Goal: Task Accomplishment & Management: Use online tool/utility

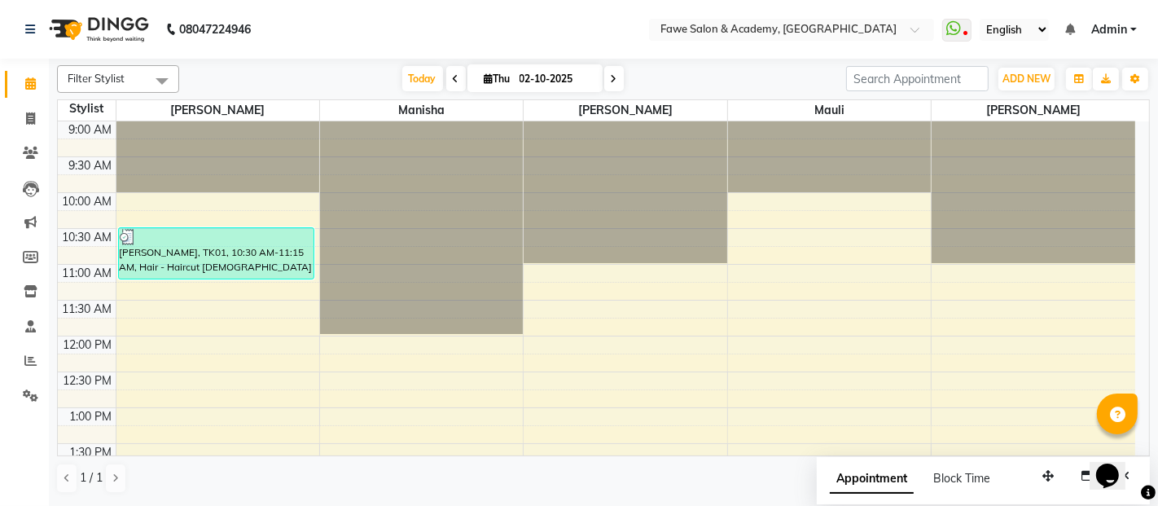
scroll to position [284, 0]
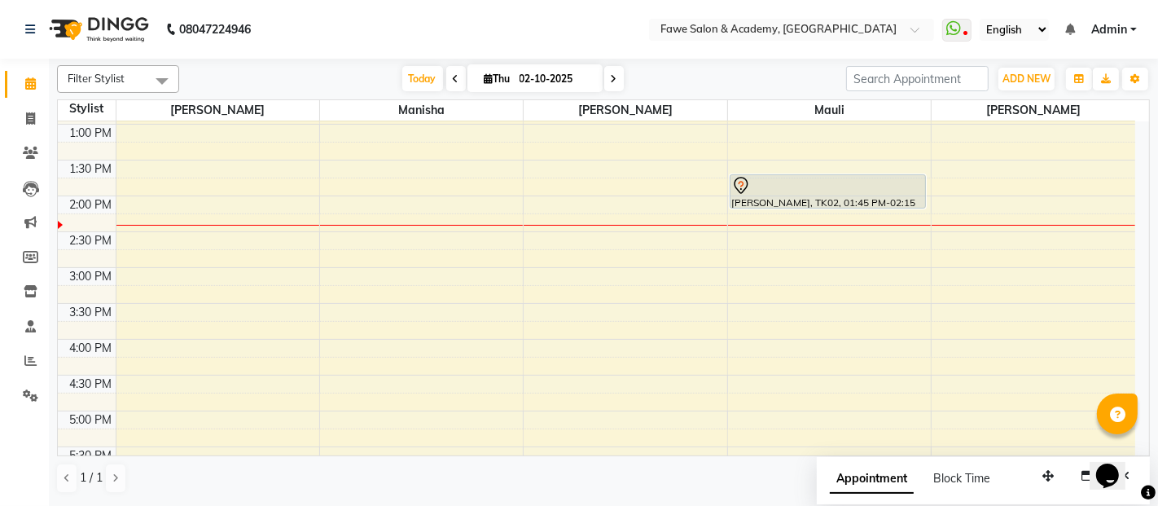
click at [401, 77] on div "Today Thu 02-10-2025" at bounding box center [513, 79] width 225 height 24
click at [407, 77] on span "Today" at bounding box center [422, 78] width 41 height 25
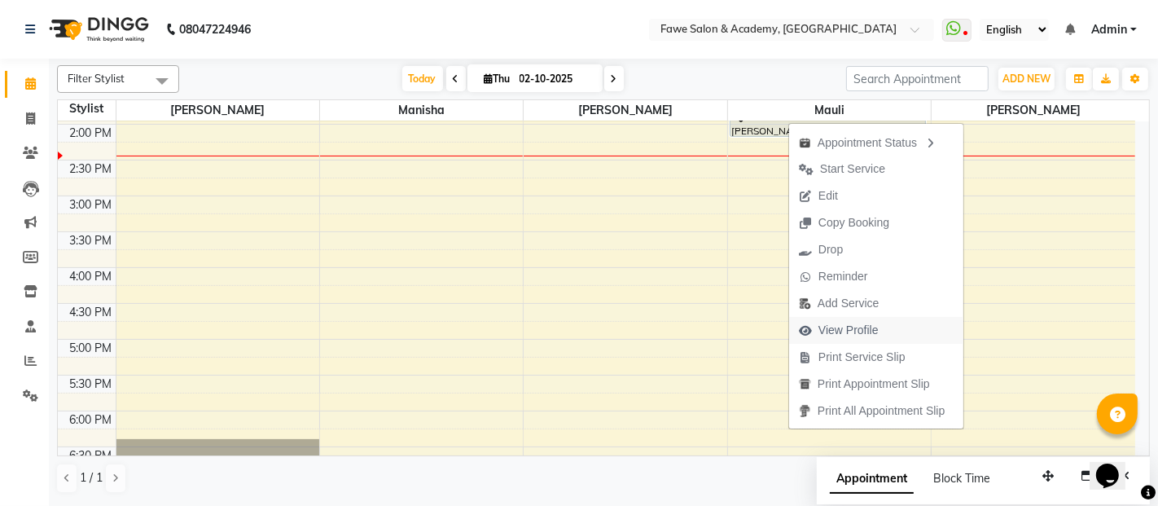
click at [836, 322] on span "View Profile" at bounding box center [849, 330] width 60 height 17
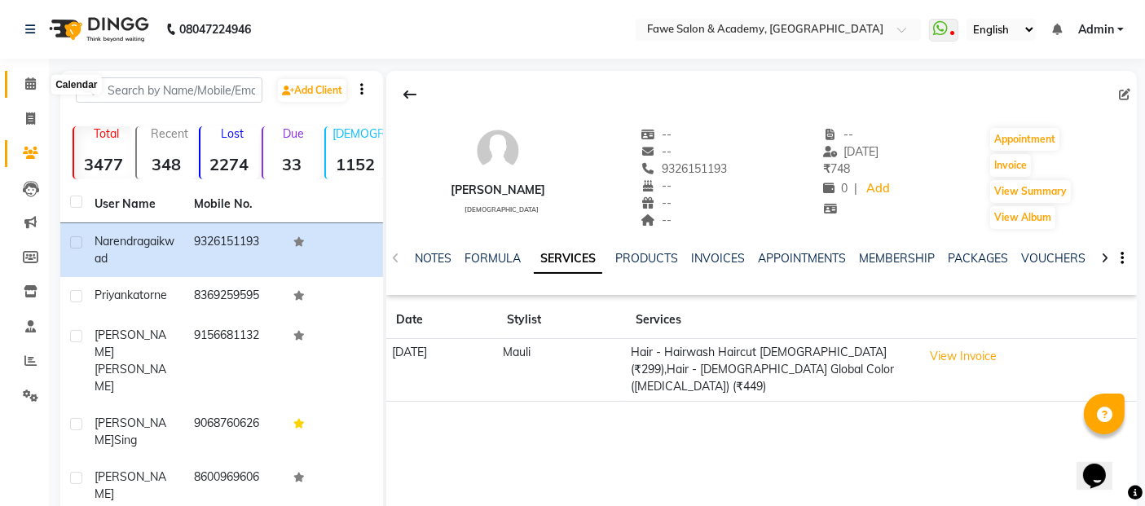
click at [25, 77] on icon at bounding box center [30, 83] width 11 height 12
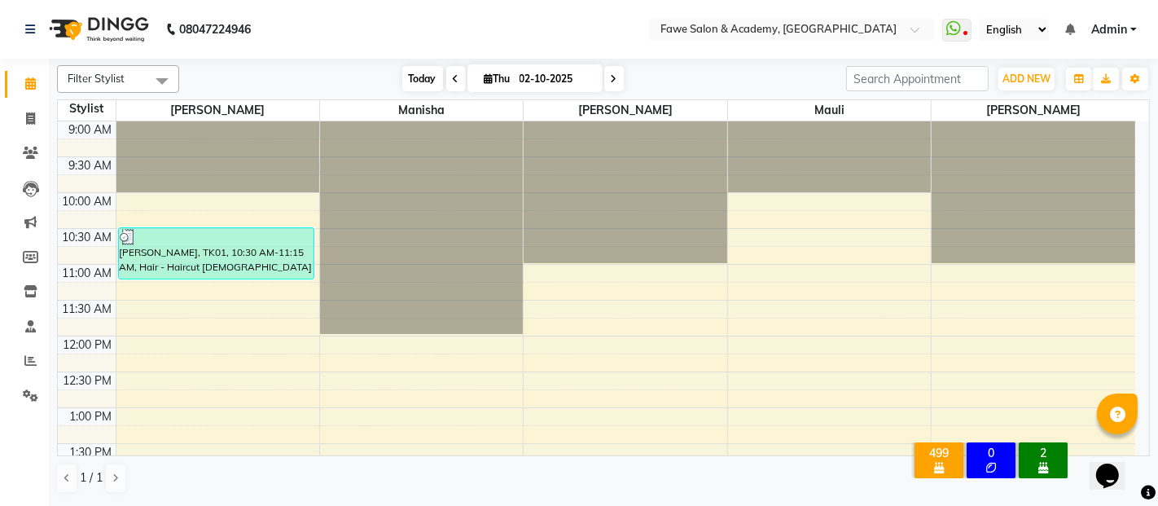
click at [415, 85] on span "Today" at bounding box center [422, 78] width 41 height 25
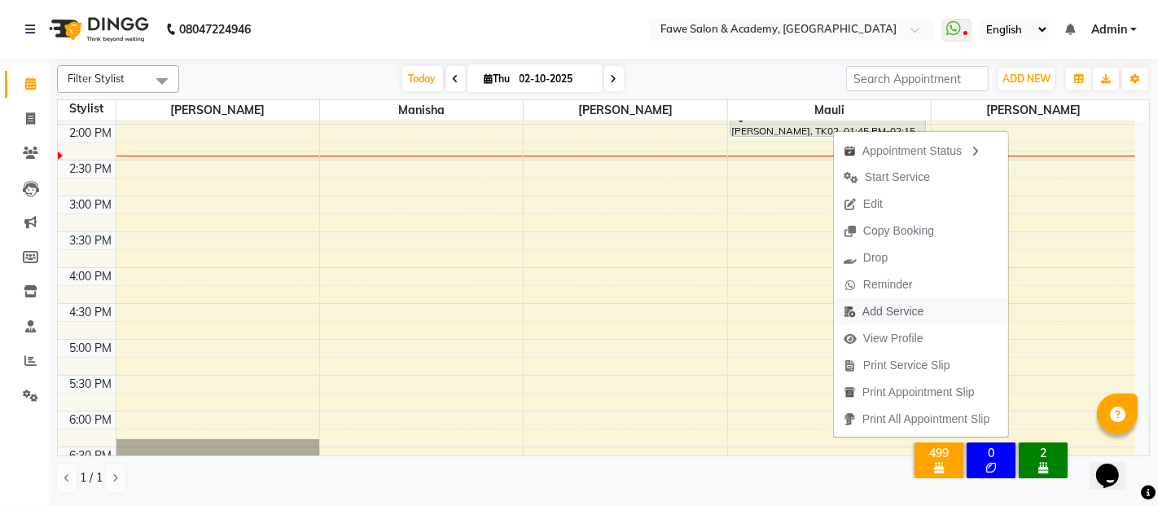
click at [893, 319] on span "Add Service" at bounding box center [893, 311] width 61 height 17
select select "14305"
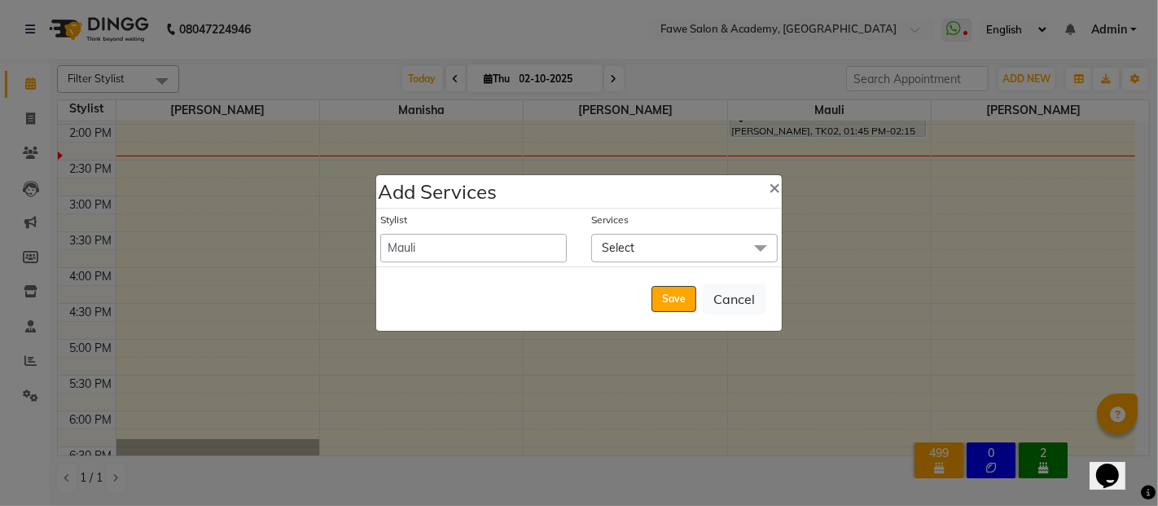
click at [688, 243] on span "Select" at bounding box center [684, 248] width 187 height 29
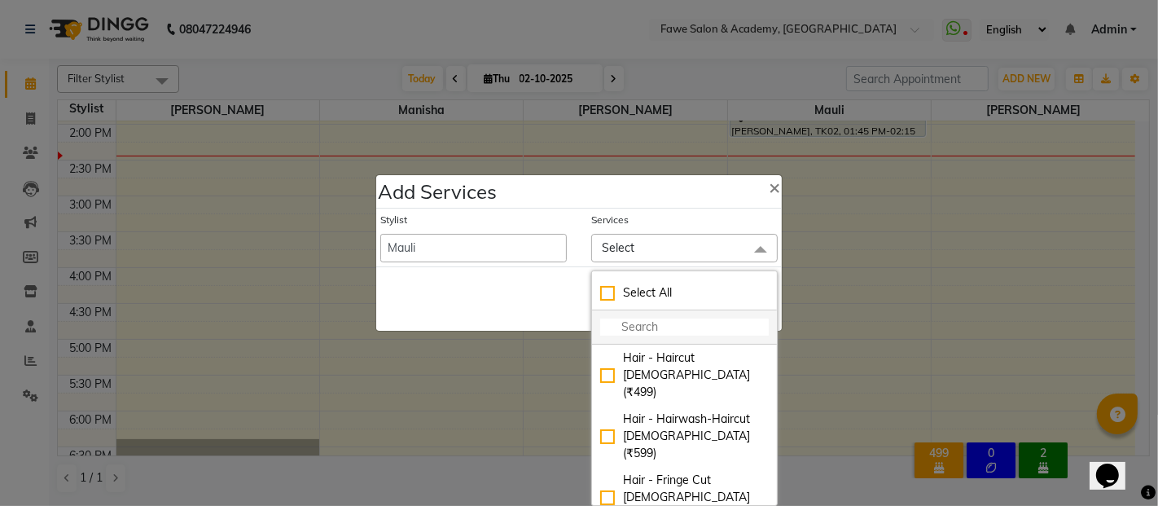
click at [614, 327] on input "multiselect-search" at bounding box center [684, 327] width 169 height 17
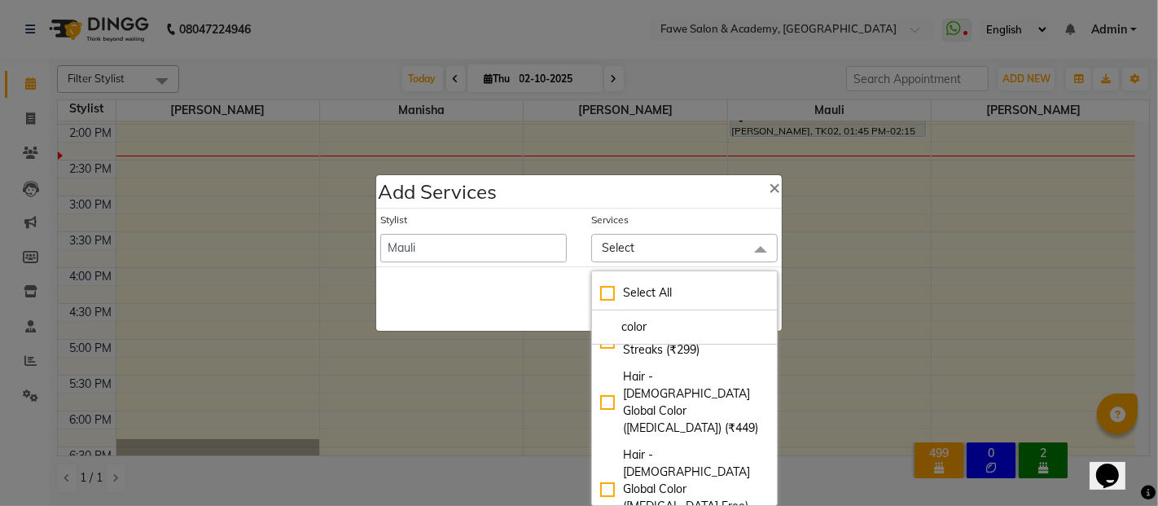
scroll to position [407, 0]
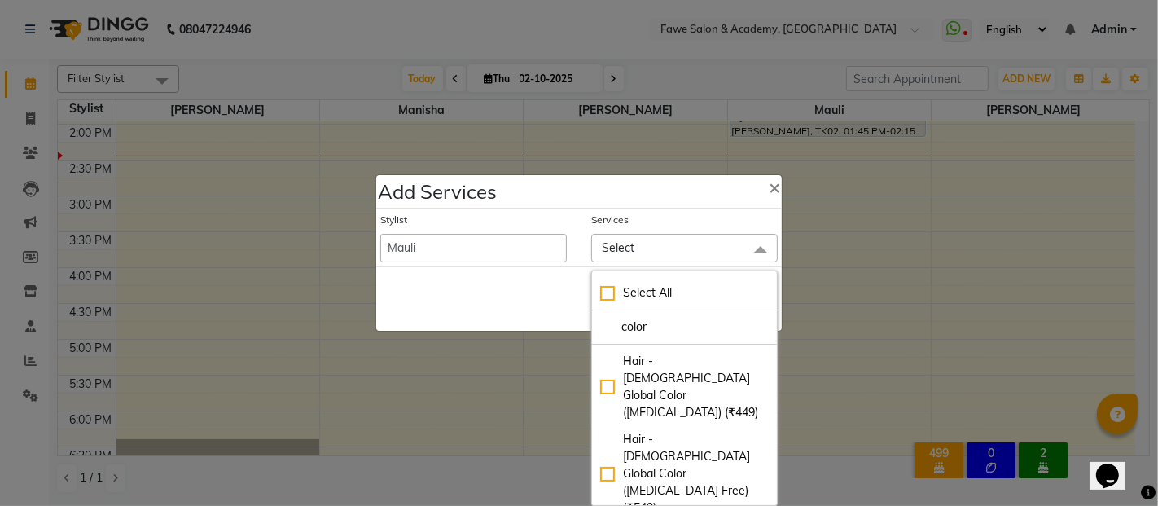
type input "color"
click at [603, 433] on div "Hair - [DEMOGRAPHIC_DATA] Global Color ([MEDICAL_DATA] Free) (₹549)" at bounding box center [684, 474] width 169 height 86
checkbox input "true"
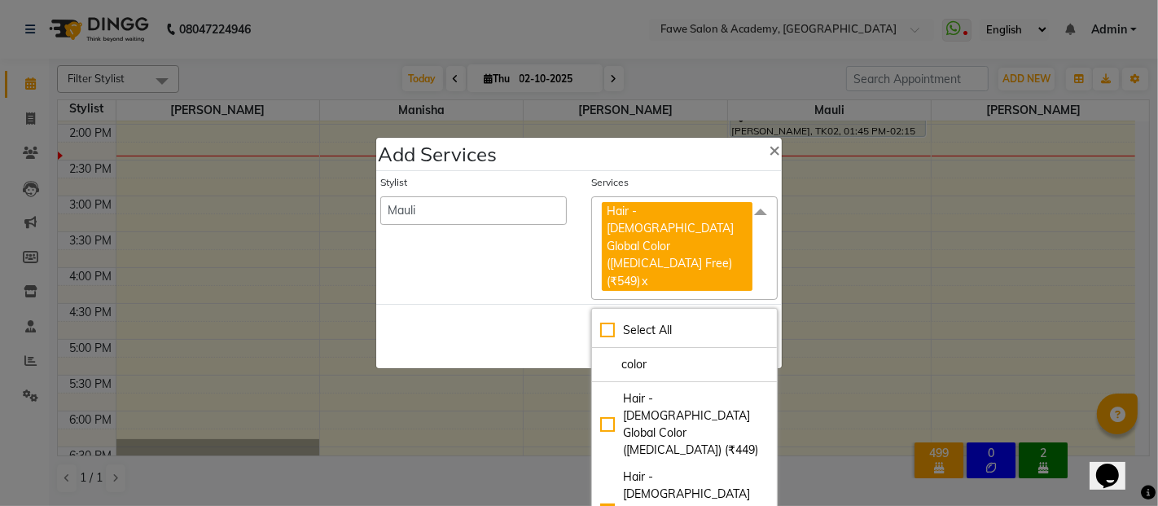
click at [528, 304] on div "Save Cancel" at bounding box center [579, 336] width 406 height 64
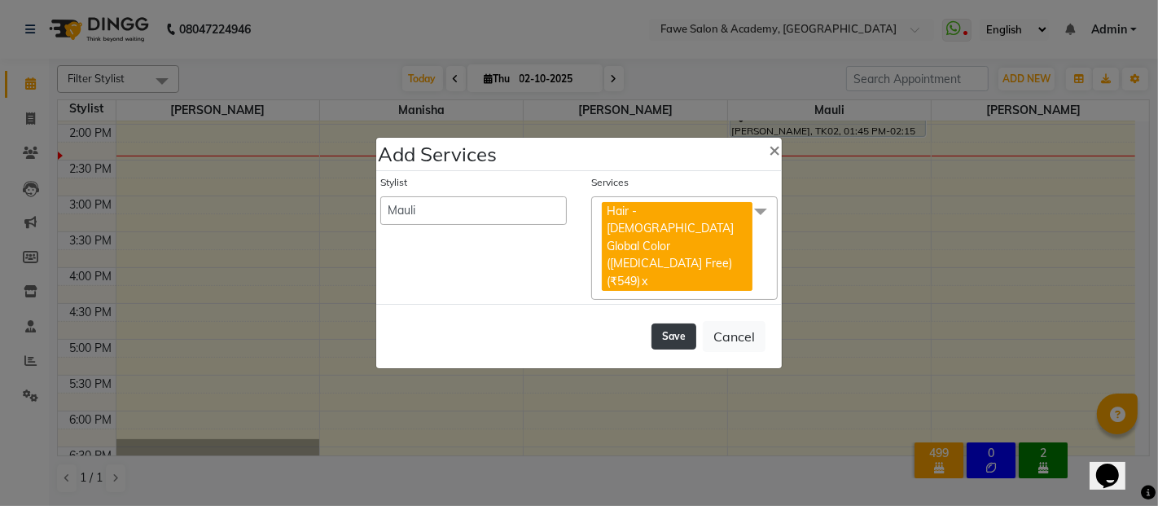
click at [684, 323] on button "Save" at bounding box center [674, 336] width 45 height 26
select select "41191"
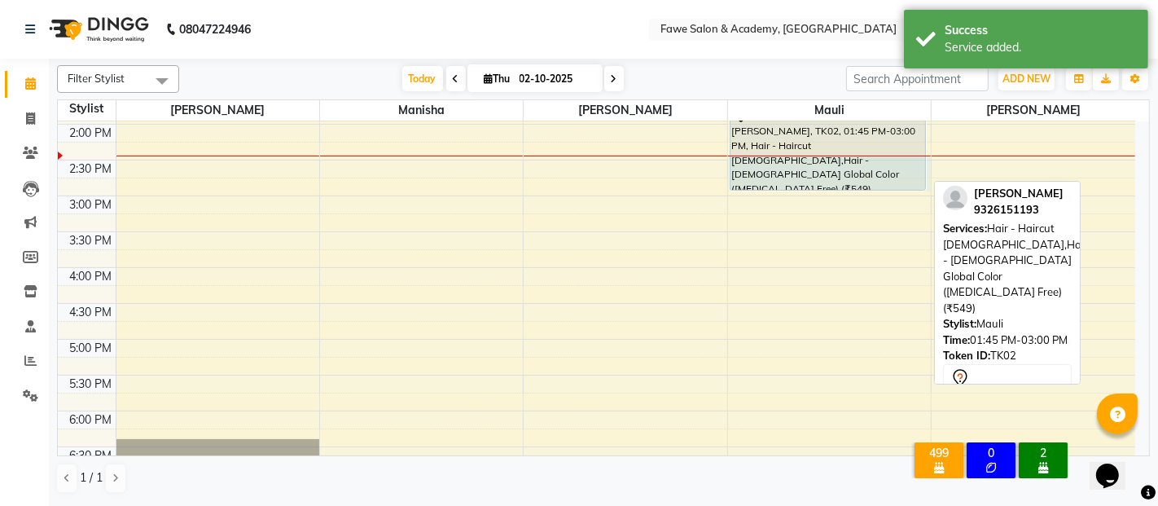
drag, startPoint x: 815, startPoint y: 155, endPoint x: 810, endPoint y: 190, distance: 35.4
click at [810, 190] on div "[PERSON_NAME], TK02, 01:45 PM-03:00 PM, Hair - Haircut [DEMOGRAPHIC_DATA],Hair …" at bounding box center [829, 267] width 203 height 1003
select select "14305"
select select "tentative"
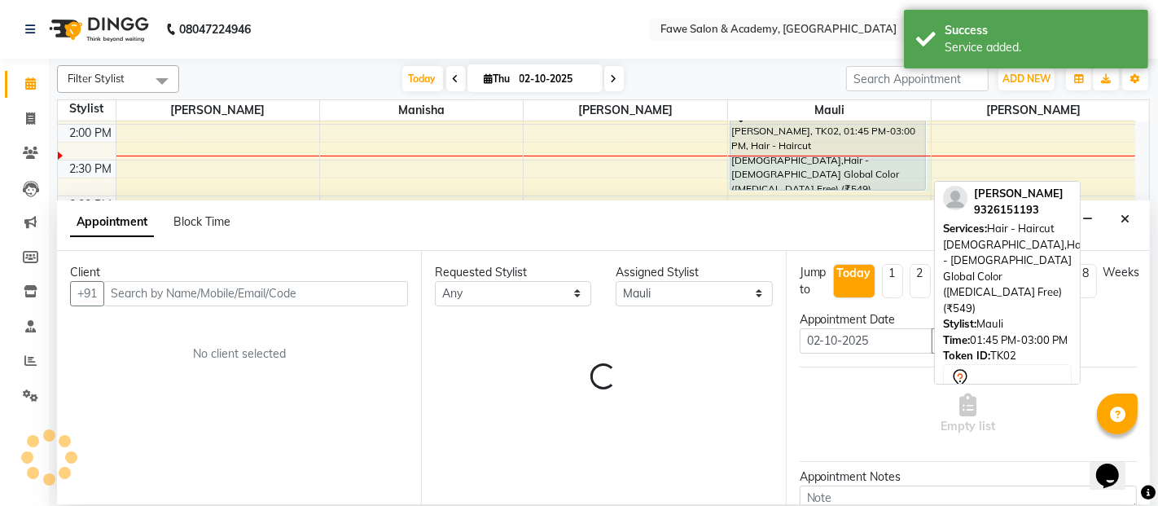
select select "870"
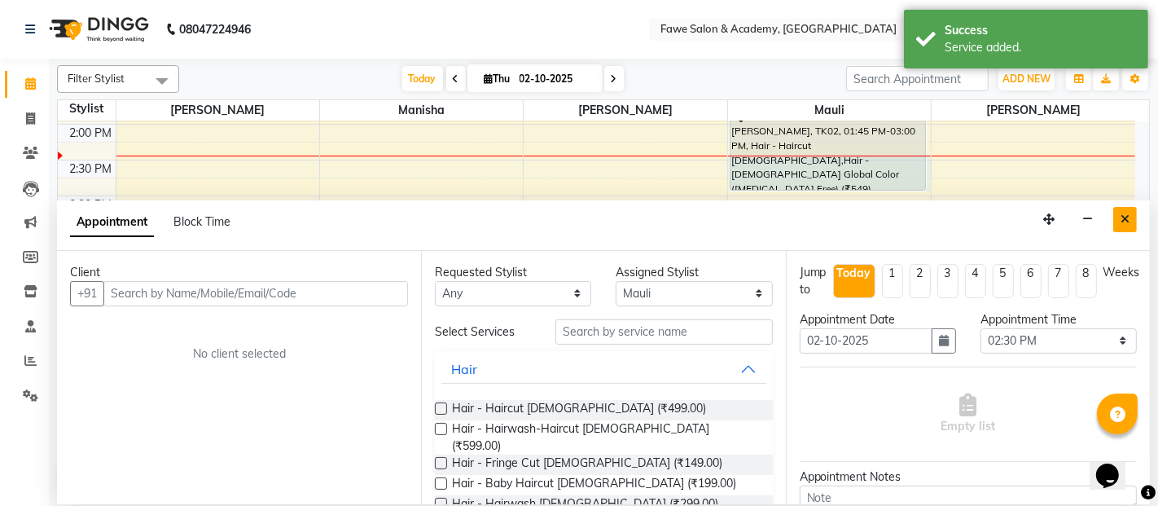
click at [1126, 222] on icon "Close" at bounding box center [1125, 218] width 9 height 11
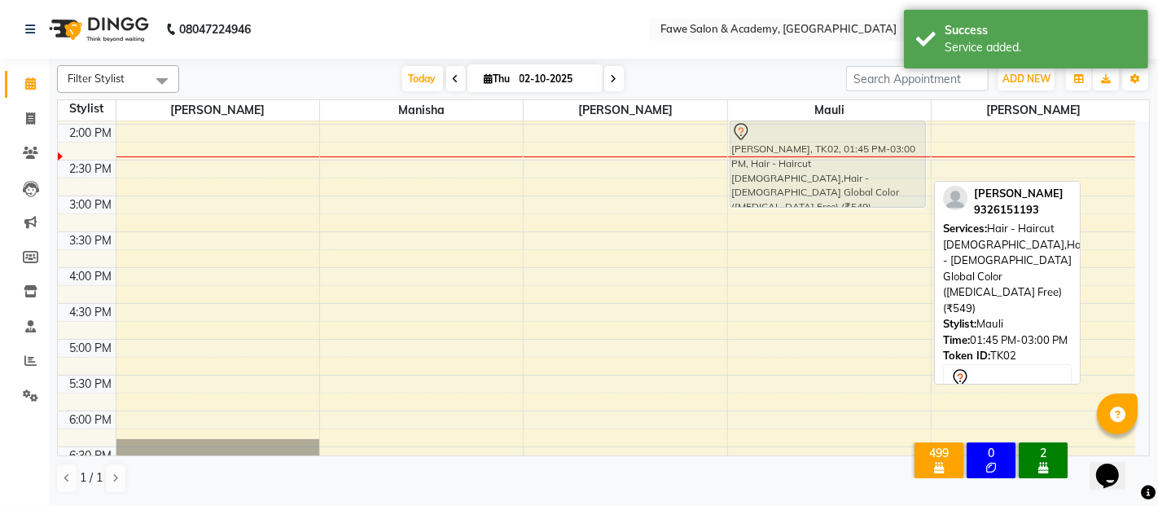
drag, startPoint x: 823, startPoint y: 137, endPoint x: 820, endPoint y: 154, distance: 17.4
click at [820, 154] on div "[PERSON_NAME], TK02, 01:45 PM-03:00 PM, Hair - Haircut [DEMOGRAPHIC_DATA],Hair …" at bounding box center [829, 267] width 203 height 1003
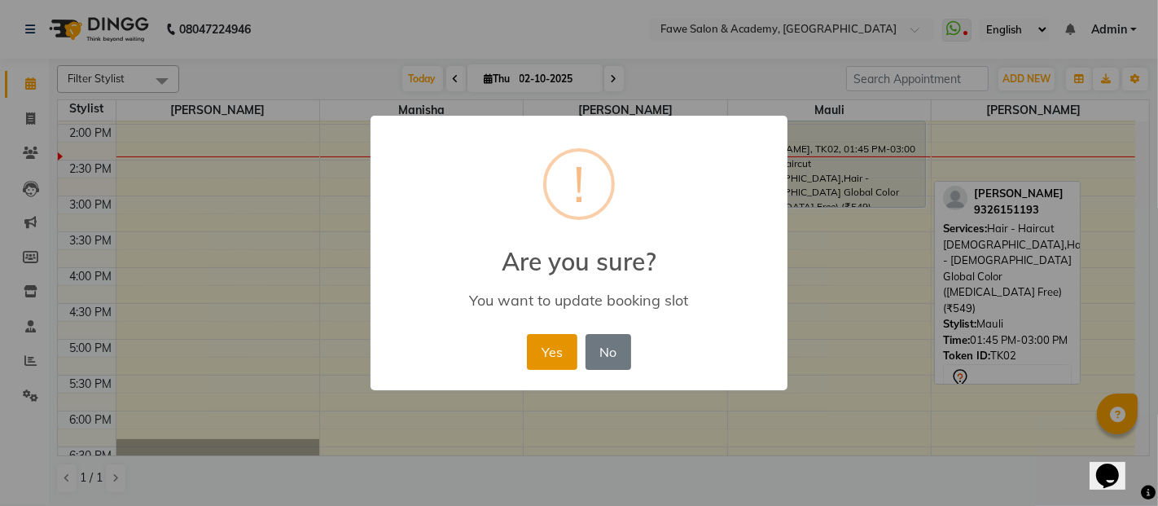
click at [564, 368] on button "Yes" at bounding box center [552, 352] width 50 height 36
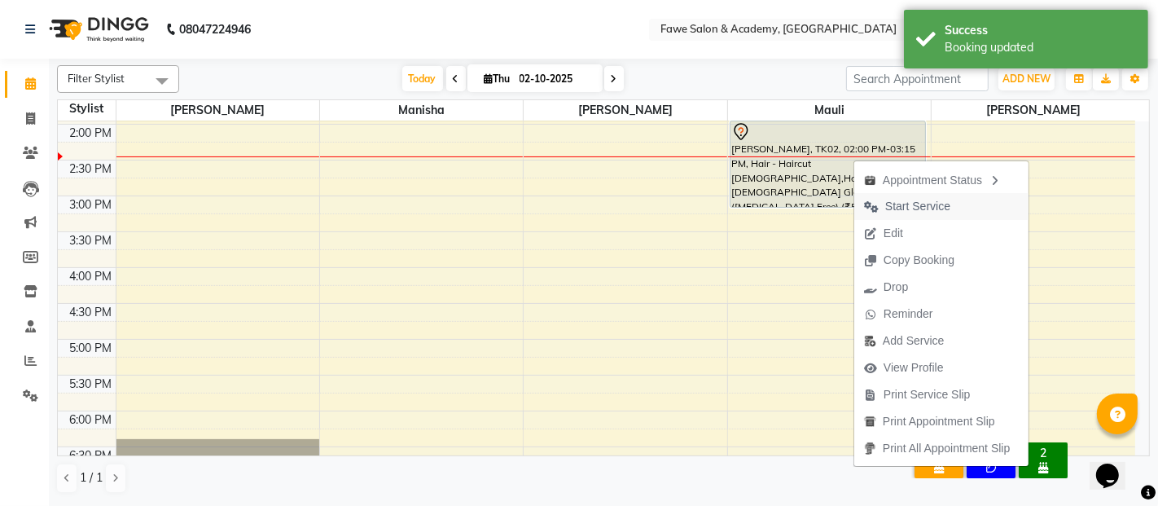
click at [913, 210] on span "Start Service" at bounding box center [918, 206] width 65 height 17
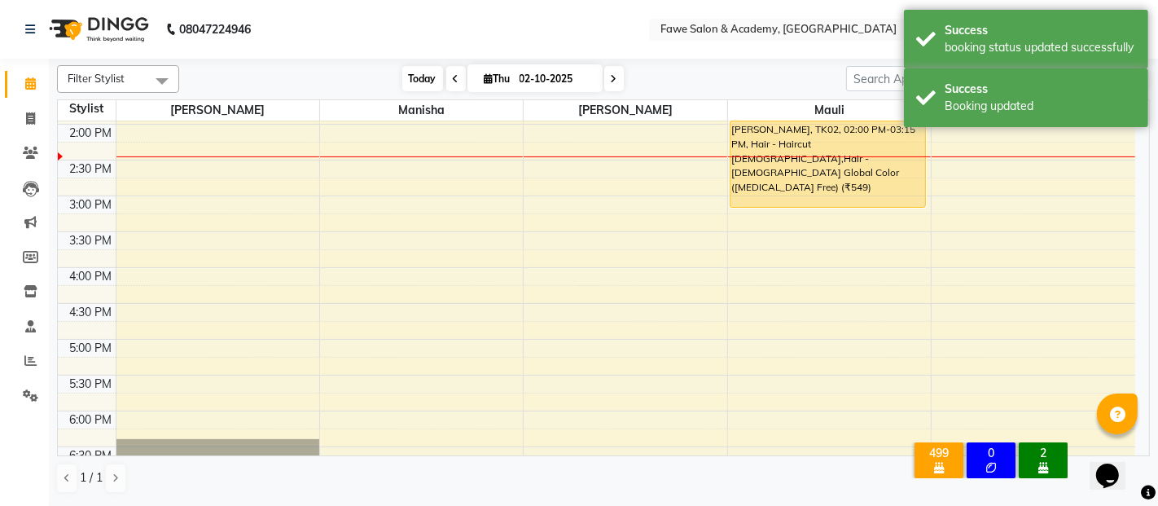
click at [421, 77] on span "Today" at bounding box center [422, 78] width 41 height 25
click at [413, 74] on span "Today" at bounding box center [422, 78] width 41 height 25
